Goal: Find specific page/section: Find specific page/section

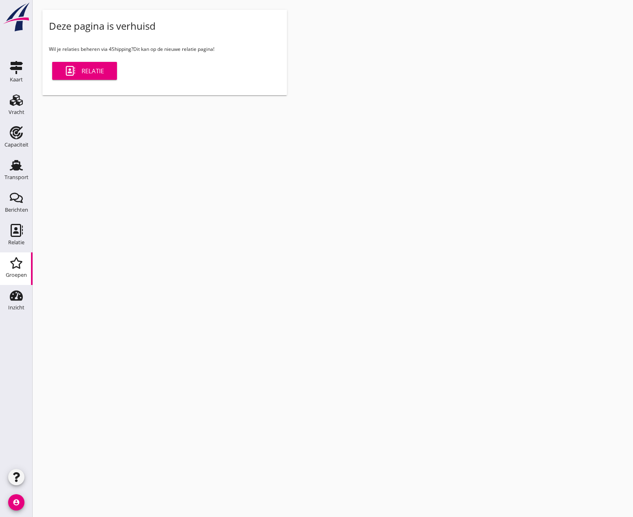
click at [15, 266] on icon "Groepen" at bounding box center [16, 263] width 13 height 13
click at [88, 76] on link "Relatie" at bounding box center [84, 71] width 65 height 18
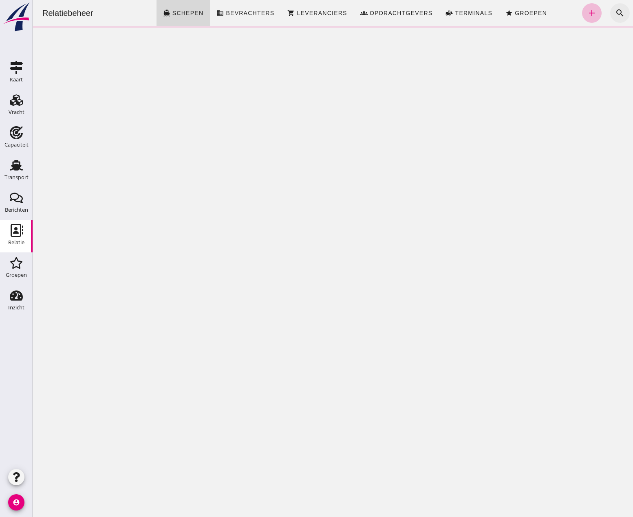
click at [615, 11] on icon "search" at bounding box center [620, 13] width 10 height 10
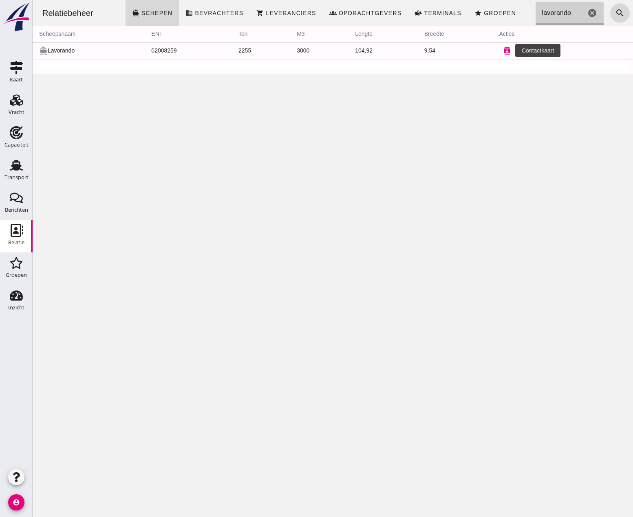
type input "lavorando"
click at [504, 49] on icon "contacts" at bounding box center [506, 50] width 7 height 7
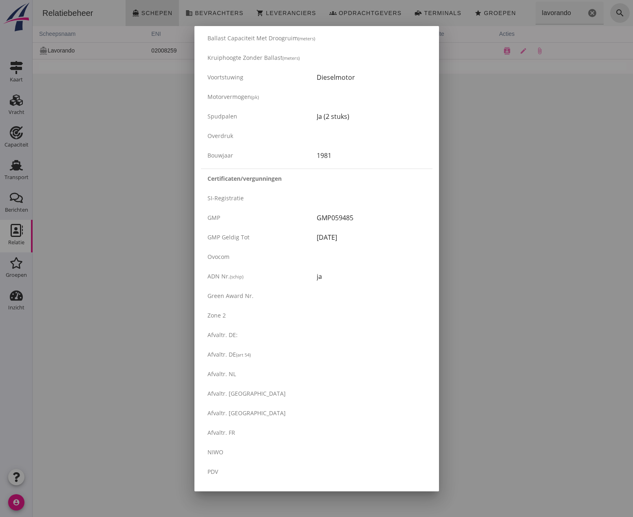
scroll to position [1182, 0]
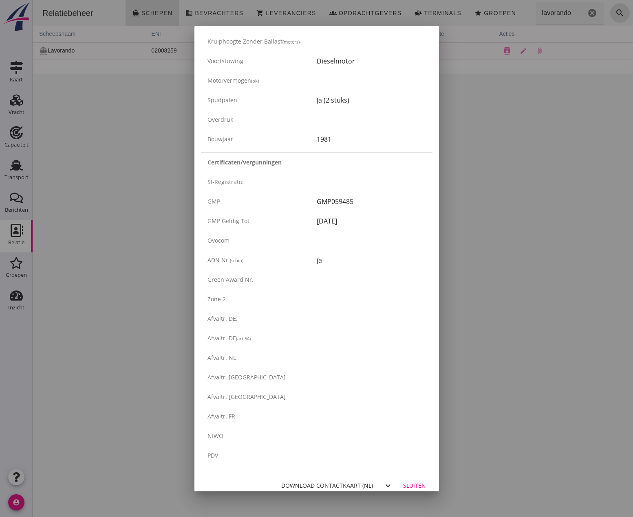
click at [414, 487] on div "Sluiten" at bounding box center [414, 486] width 23 height 9
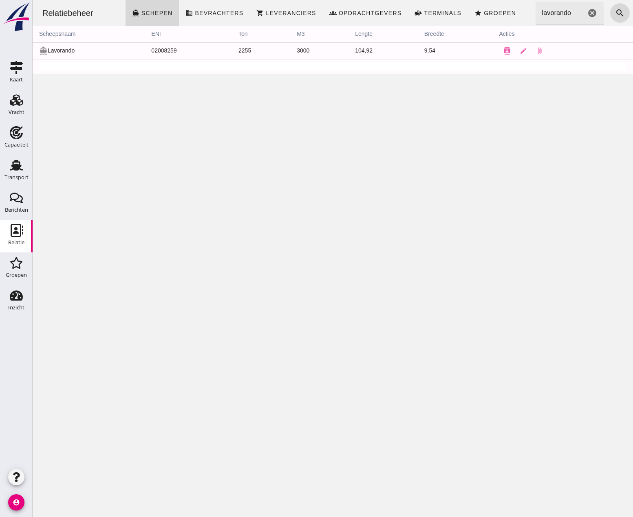
drag, startPoint x: 584, startPoint y: 9, endPoint x: 584, endPoint y: 15, distance: 5.3
click icon "cancel"
type input "zequinsly"
click at [503, 53] on icon "contacts" at bounding box center [506, 50] width 7 height 7
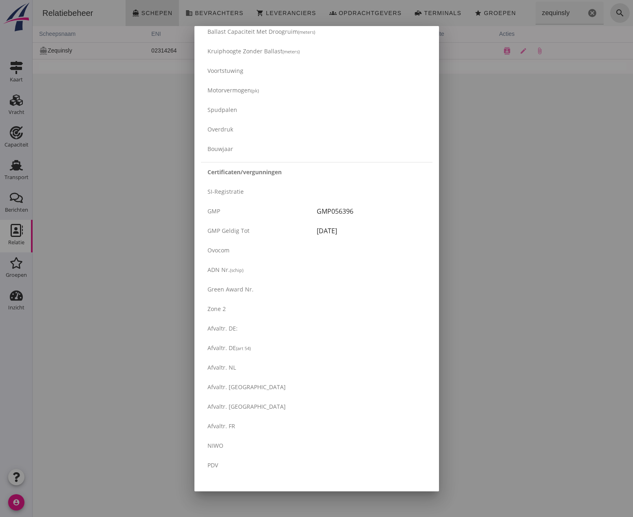
scroll to position [1182, 0]
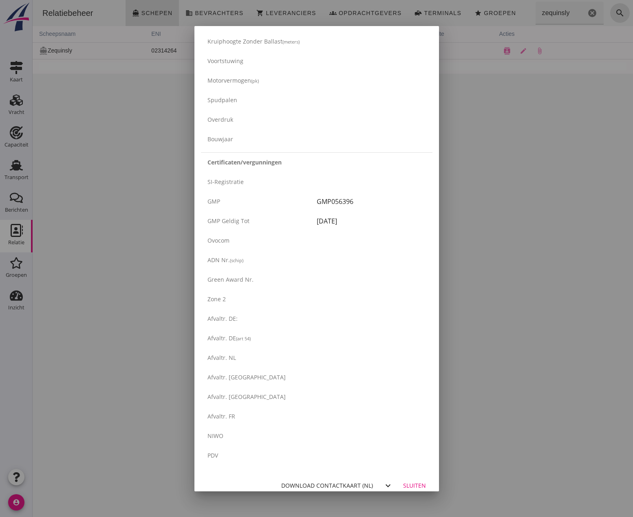
click at [13, 103] on div at bounding box center [316, 258] width 633 height 517
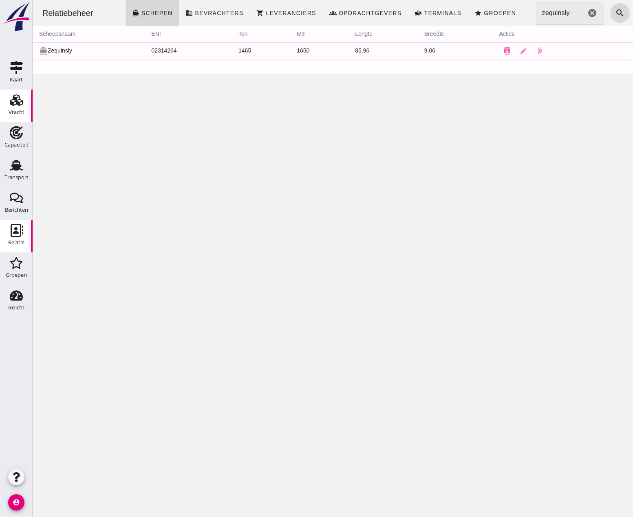
click at [16, 106] on icon "Vracht" at bounding box center [16, 100] width 13 height 13
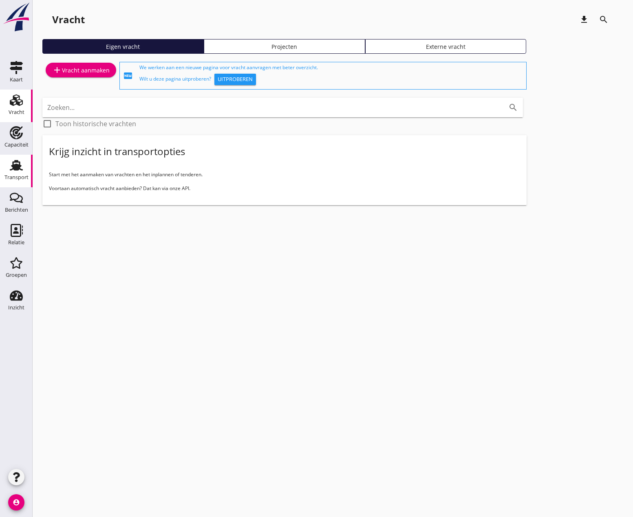
click at [16, 174] on div "Transport" at bounding box center [16, 177] width 24 height 11
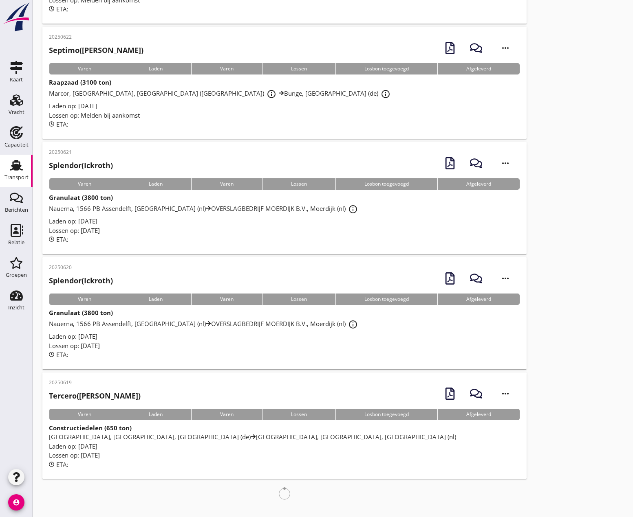
scroll to position [716, 0]
